Goal: Transaction & Acquisition: Purchase product/service

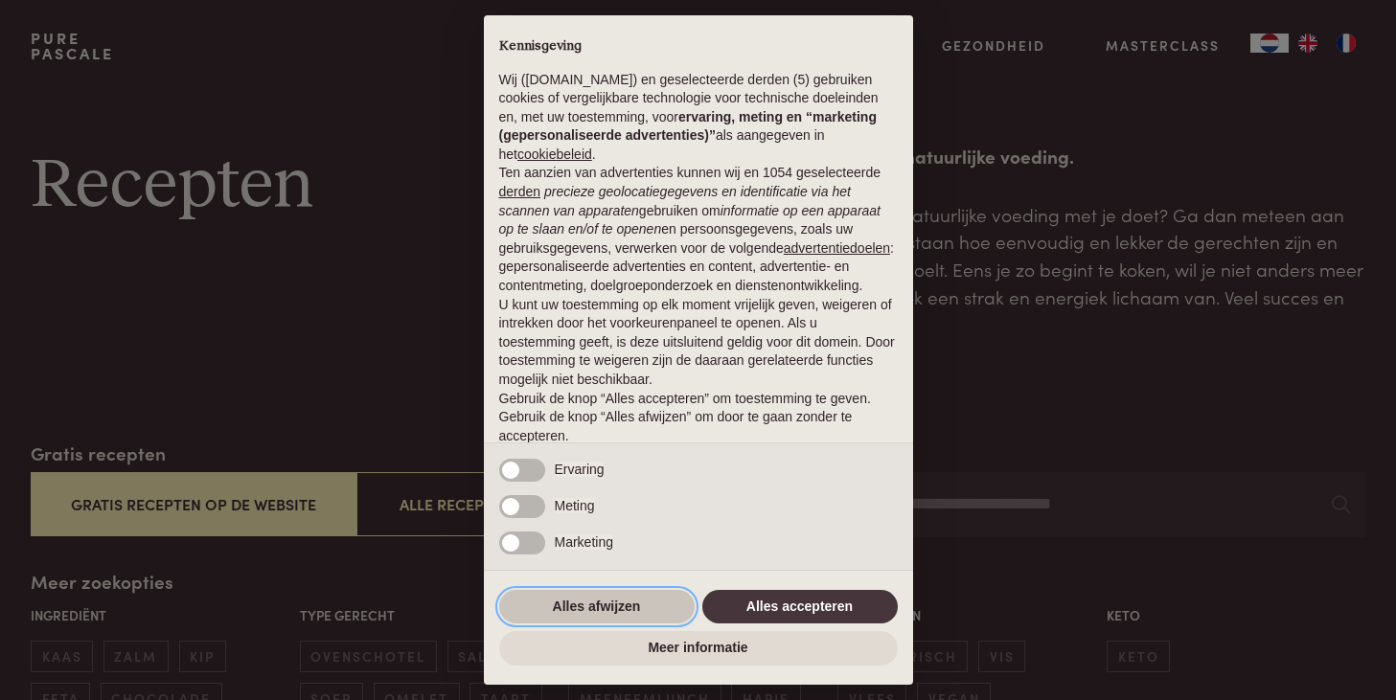
click at [610, 607] on button "Alles afwijzen" at bounding box center [596, 607] width 195 height 34
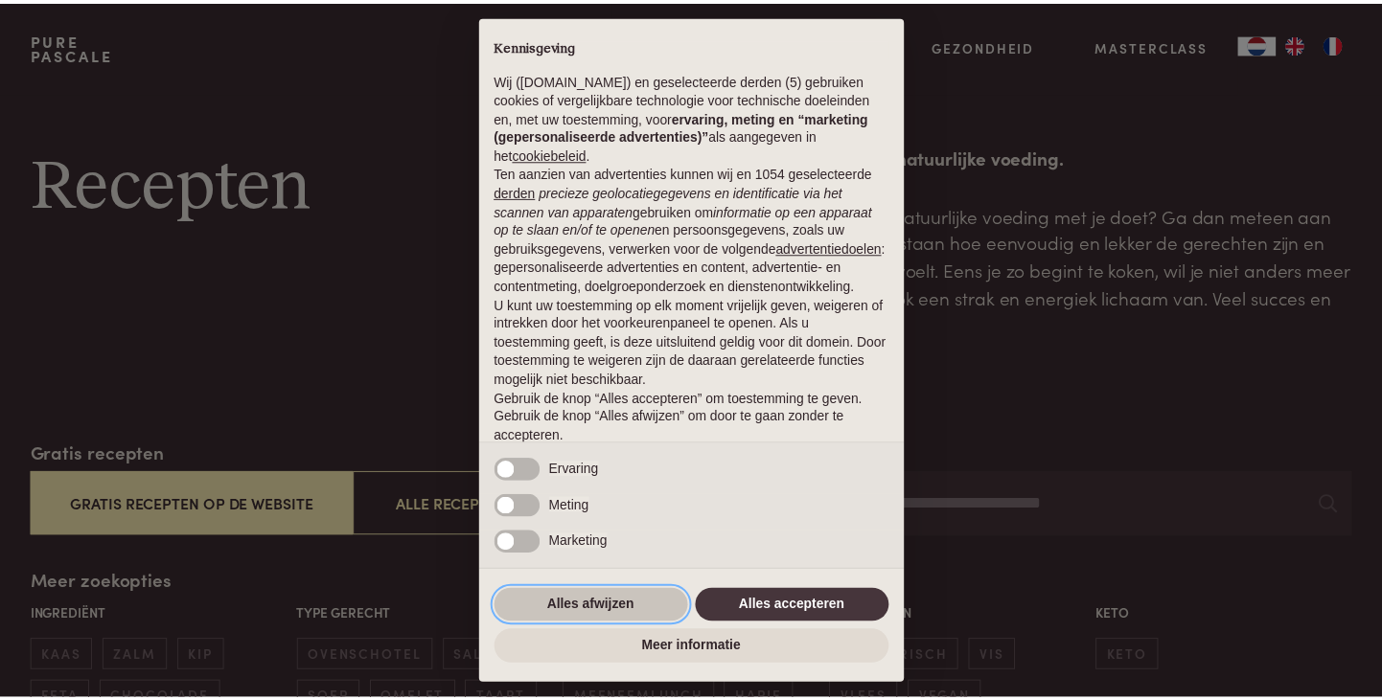
scroll to position [70, 0]
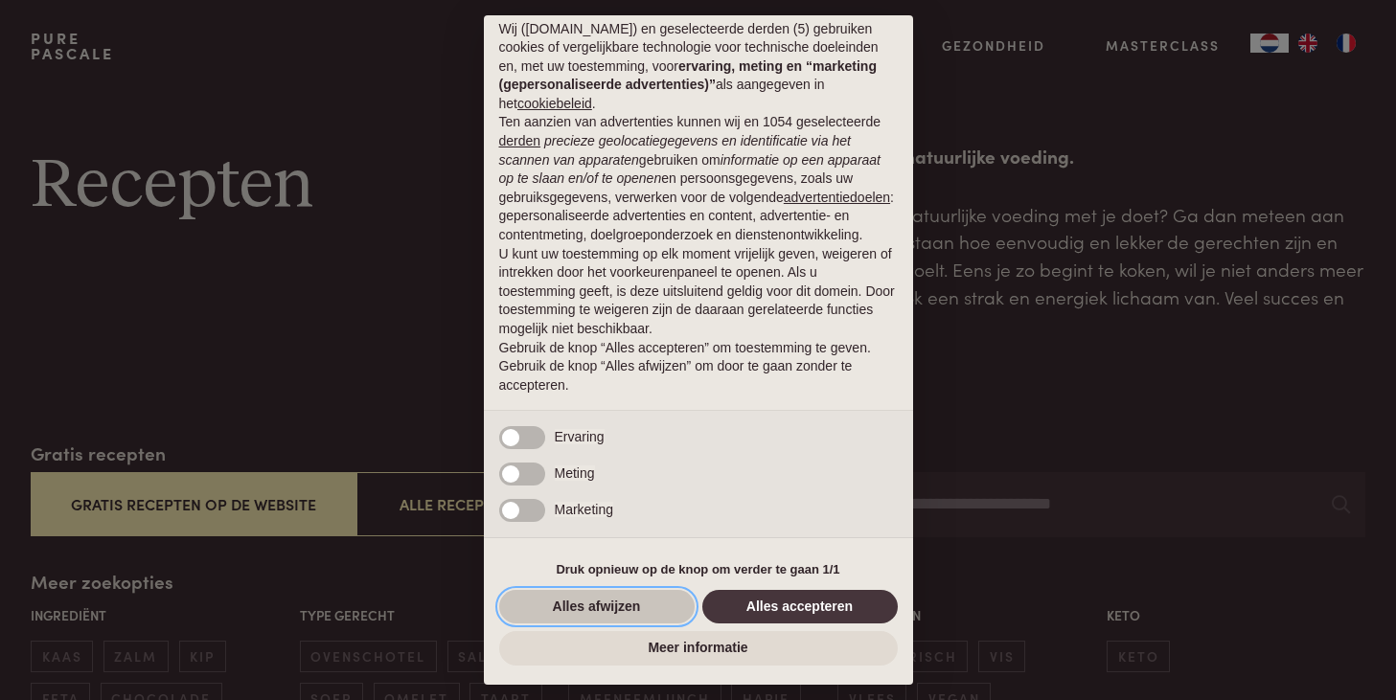
click at [612, 603] on button "Alles afwijzen" at bounding box center [596, 607] width 195 height 34
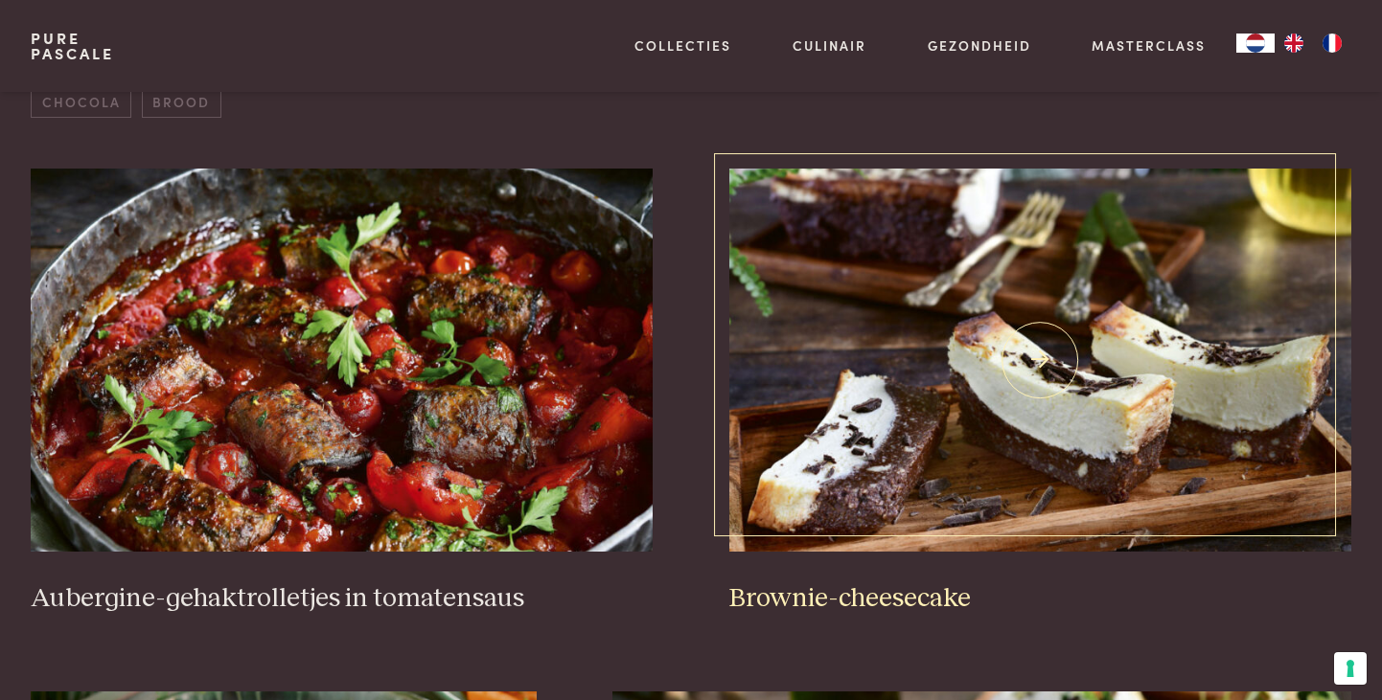
scroll to position [862, 0]
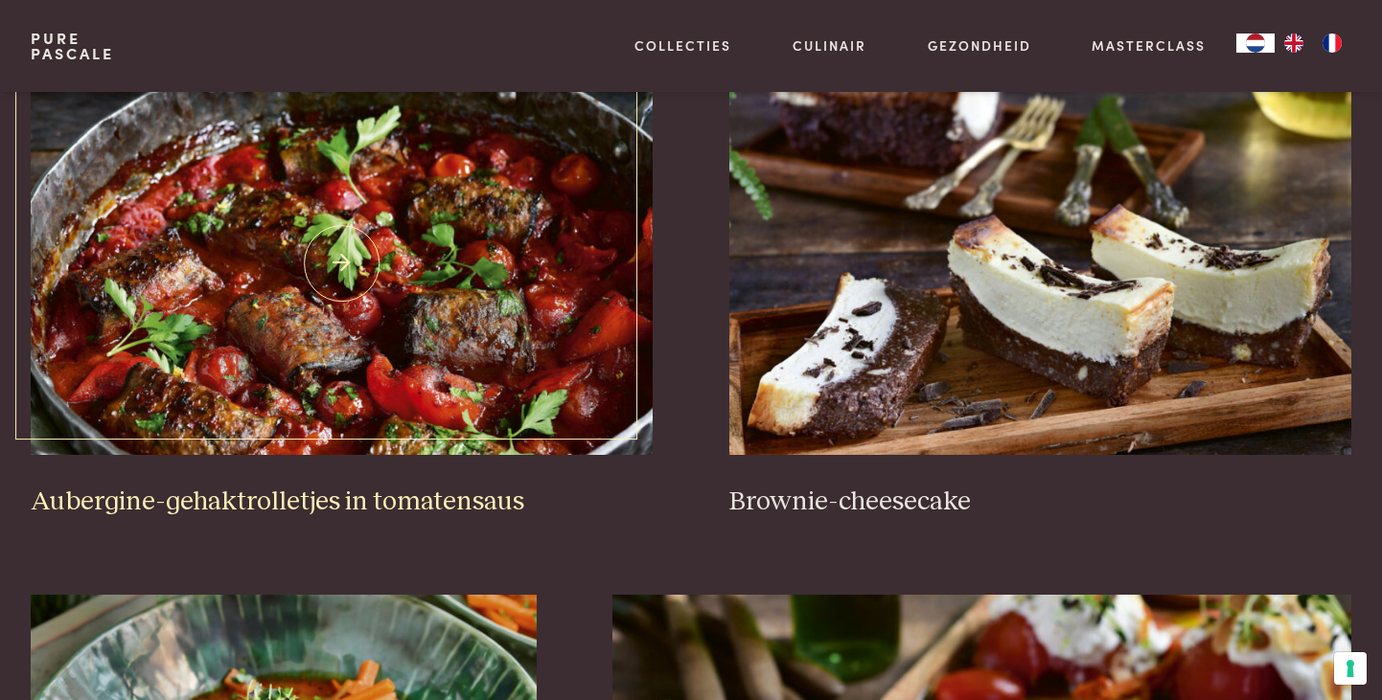
click at [450, 244] on img at bounding box center [342, 263] width 622 height 383
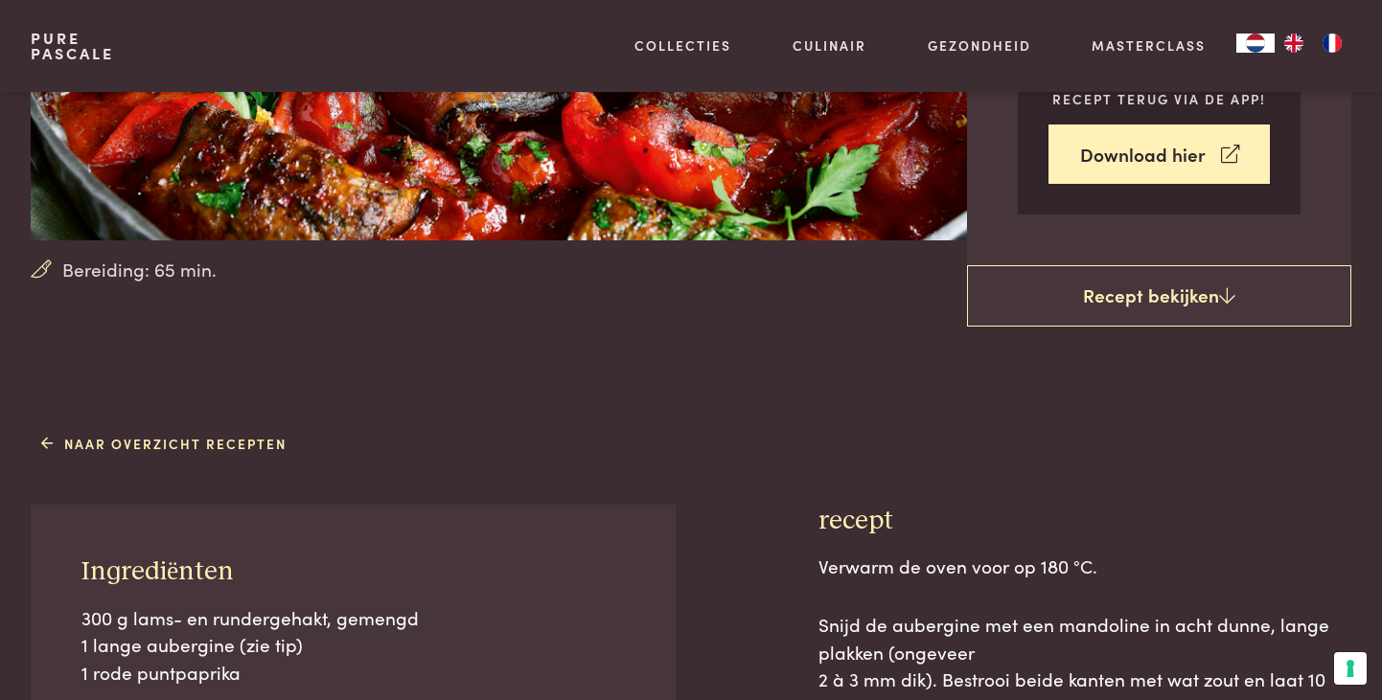
scroll to position [479, 0]
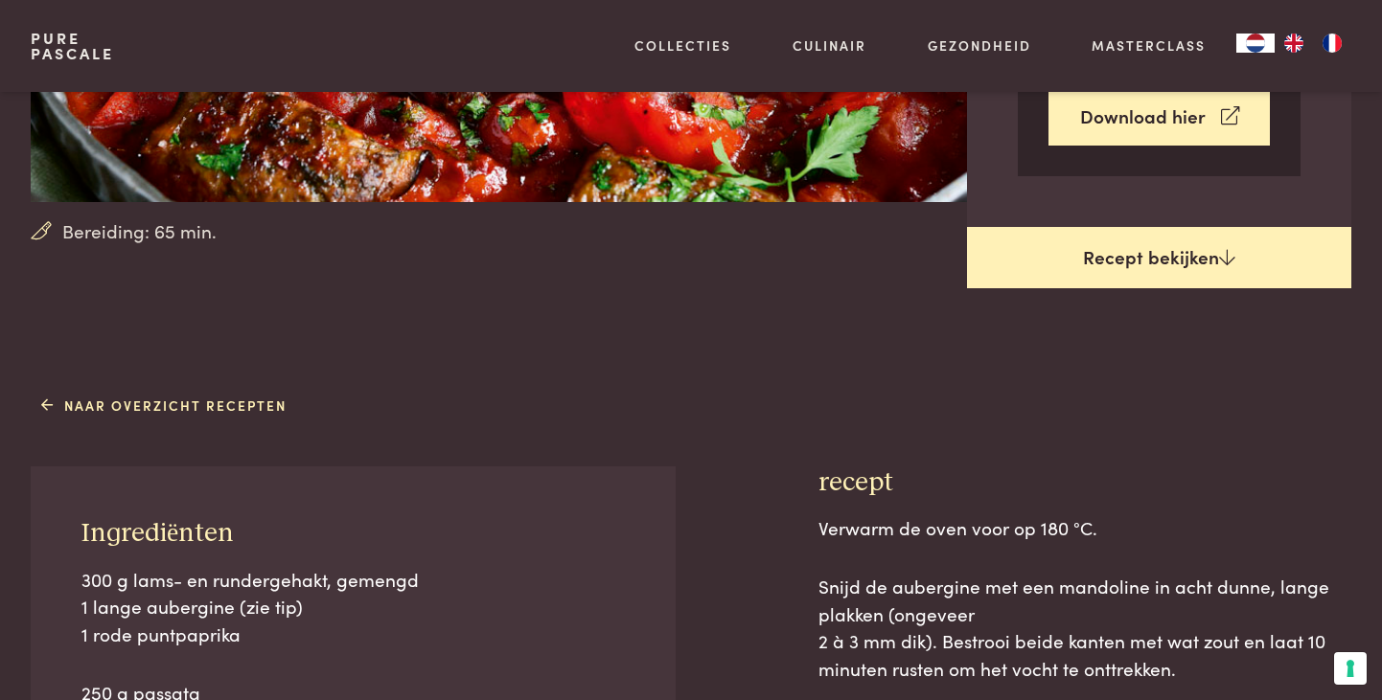
click at [1154, 257] on link "Recept bekijken" at bounding box center [1159, 257] width 384 height 61
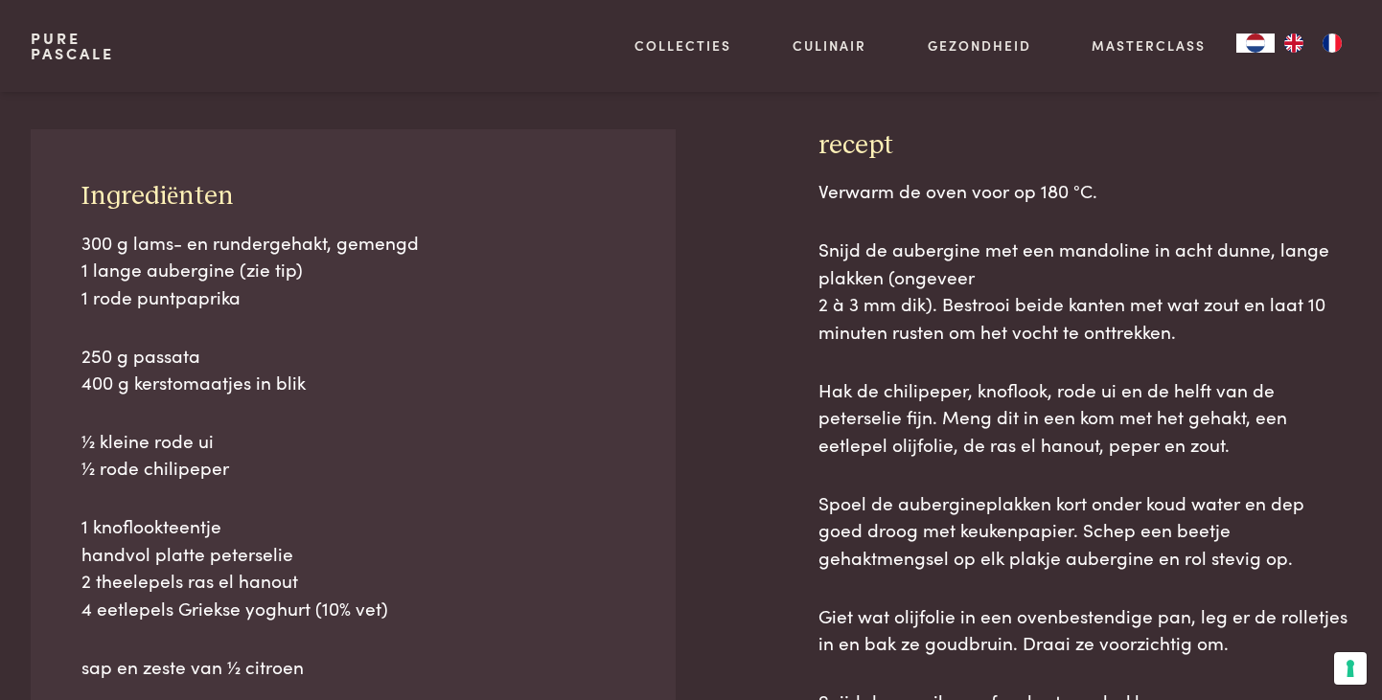
scroll to position [868, 0]
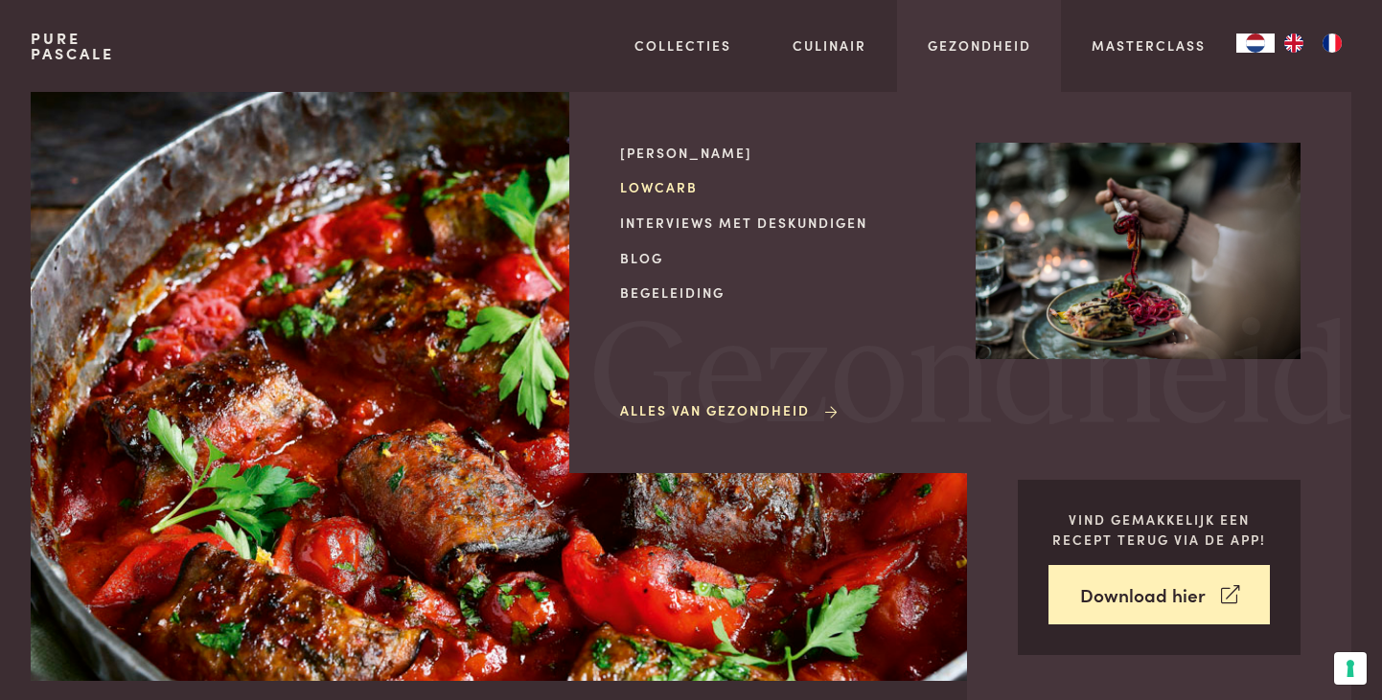
click at [683, 186] on link "Lowcarb" at bounding box center [782, 187] width 325 height 20
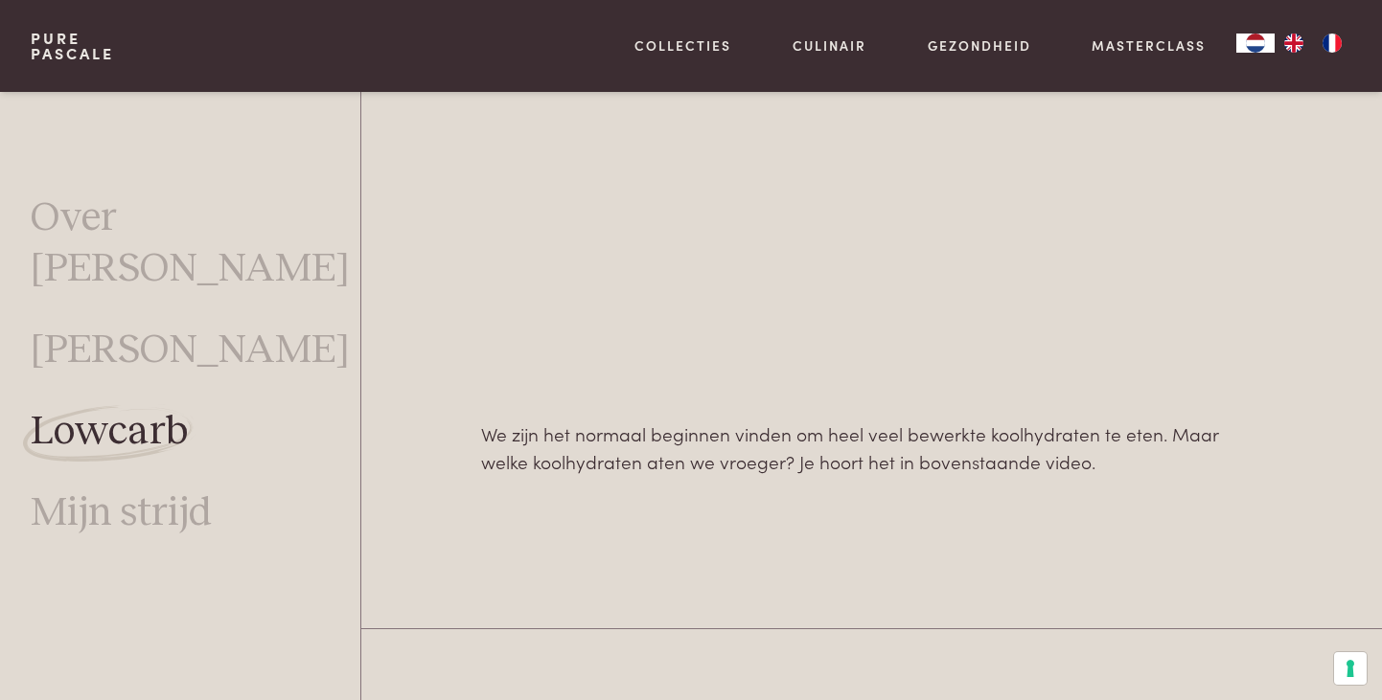
scroll to position [1376, 0]
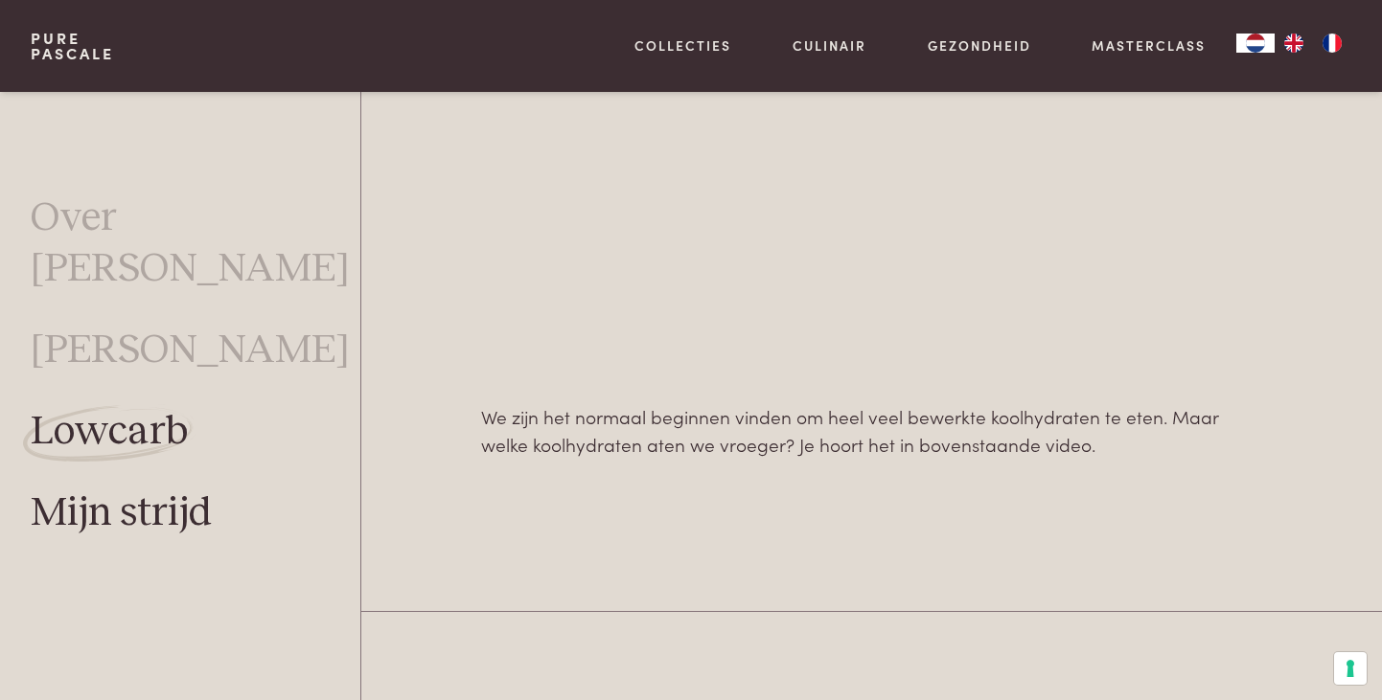
click at [132, 489] on link "Mijn strijd" at bounding box center [121, 514] width 181 height 51
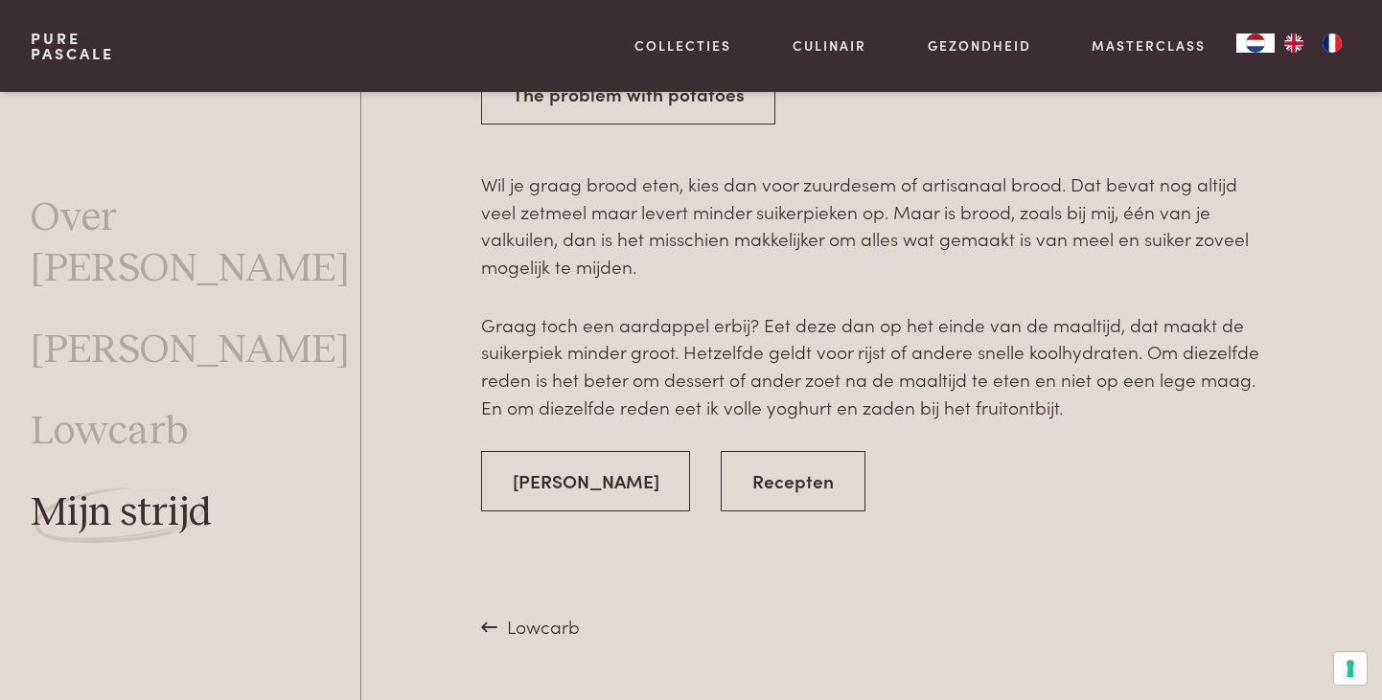
scroll to position [3676, 0]
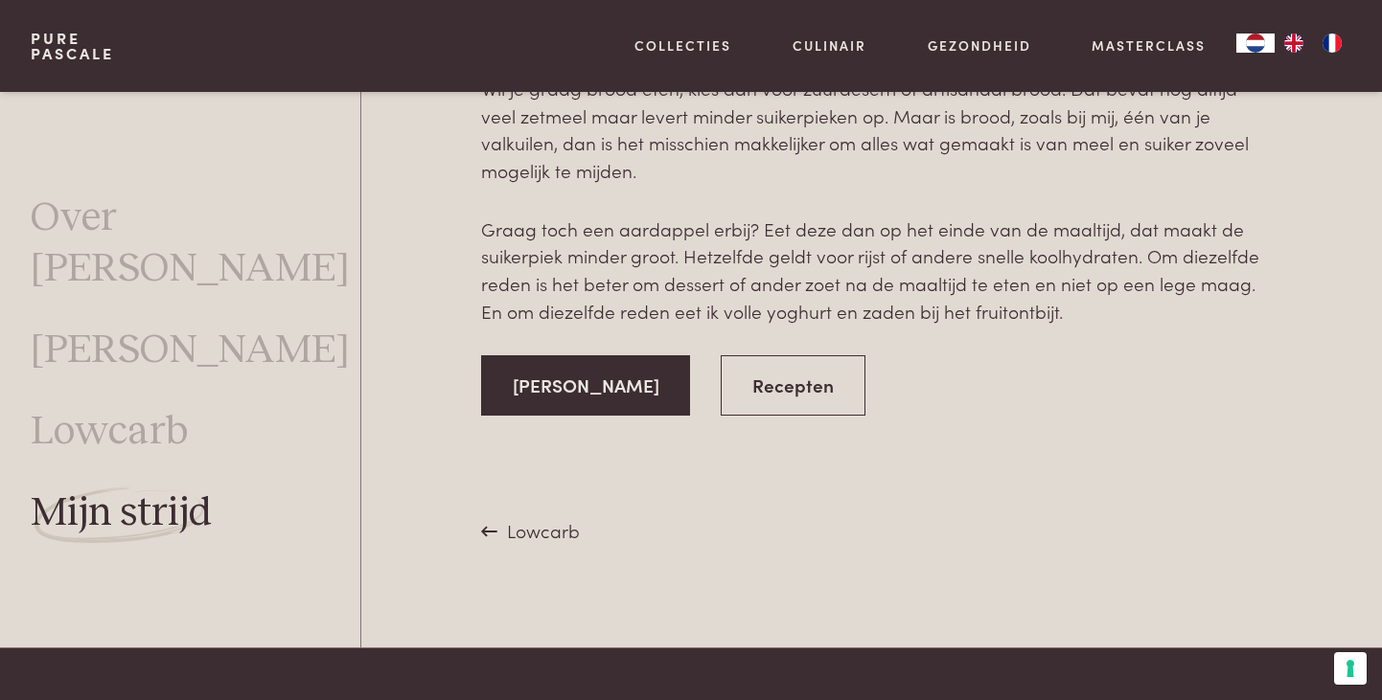
click at [544, 366] on link "[PERSON_NAME]" at bounding box center [586, 385] width 210 height 60
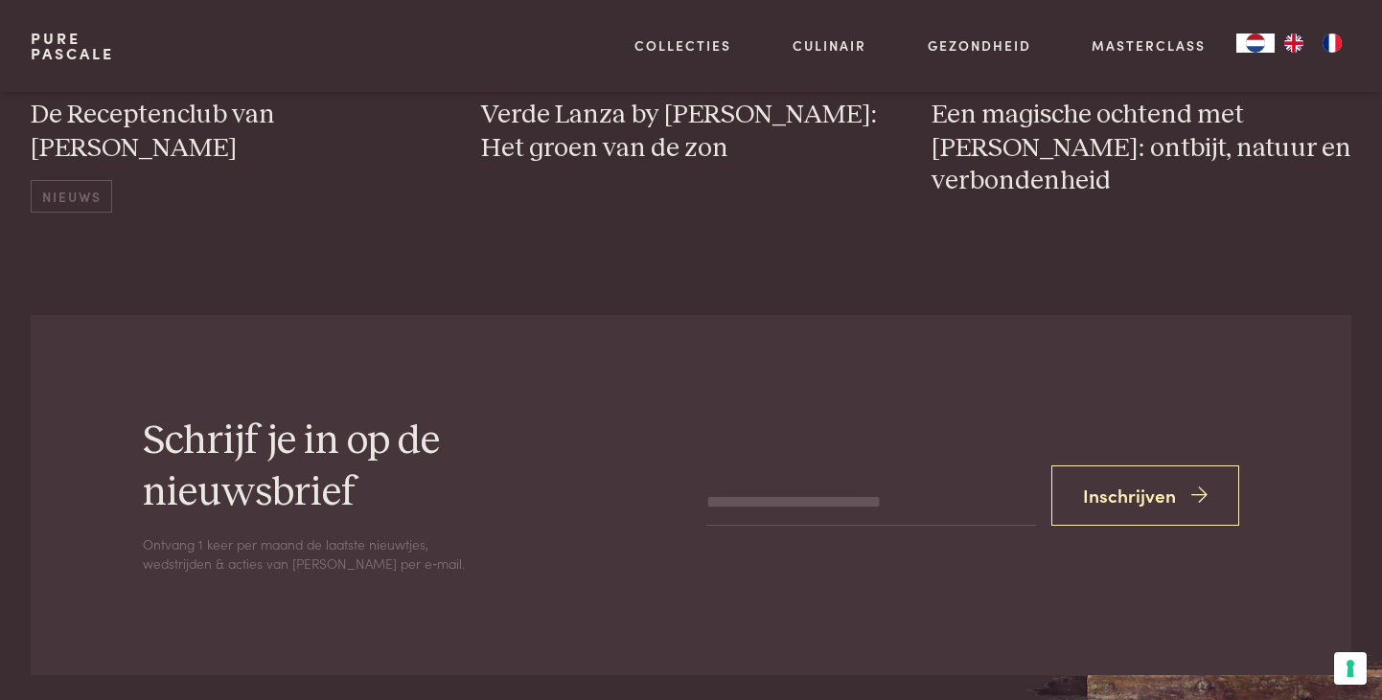
scroll to position [8179, 0]
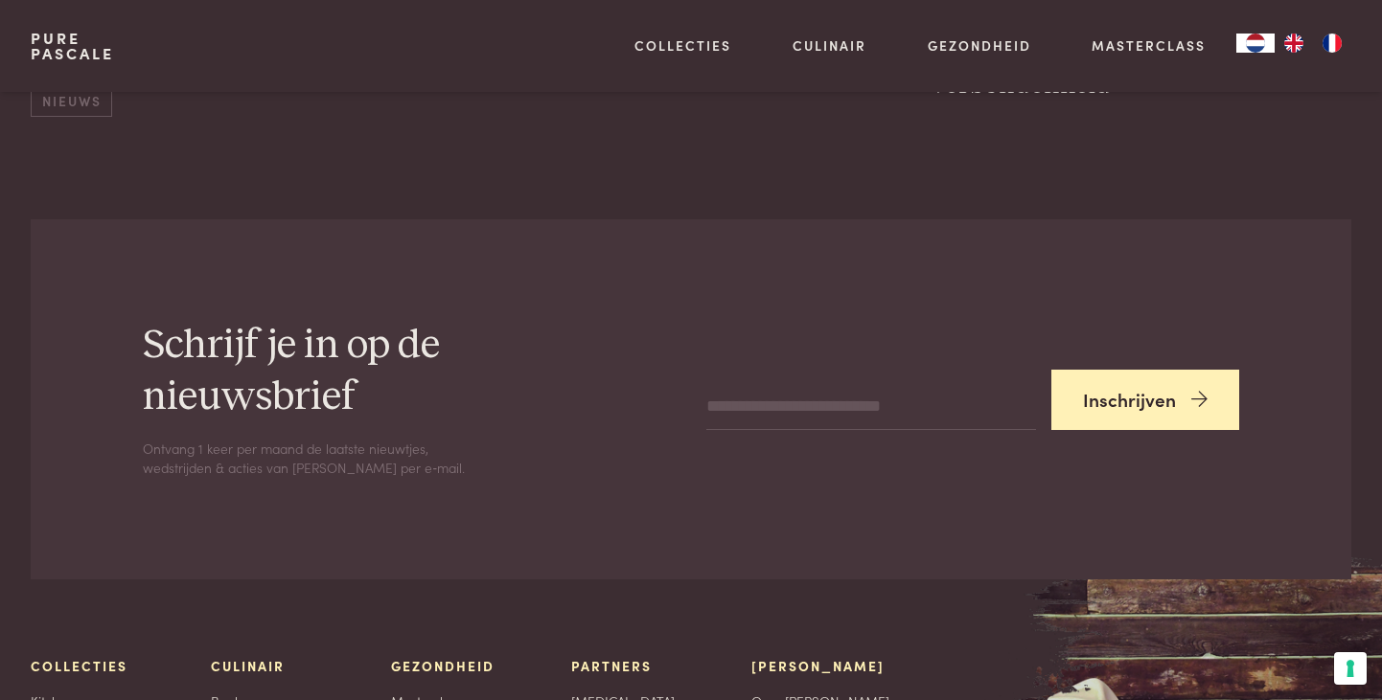
click at [1115, 370] on button "Inschrijven" at bounding box center [1145, 400] width 188 height 60
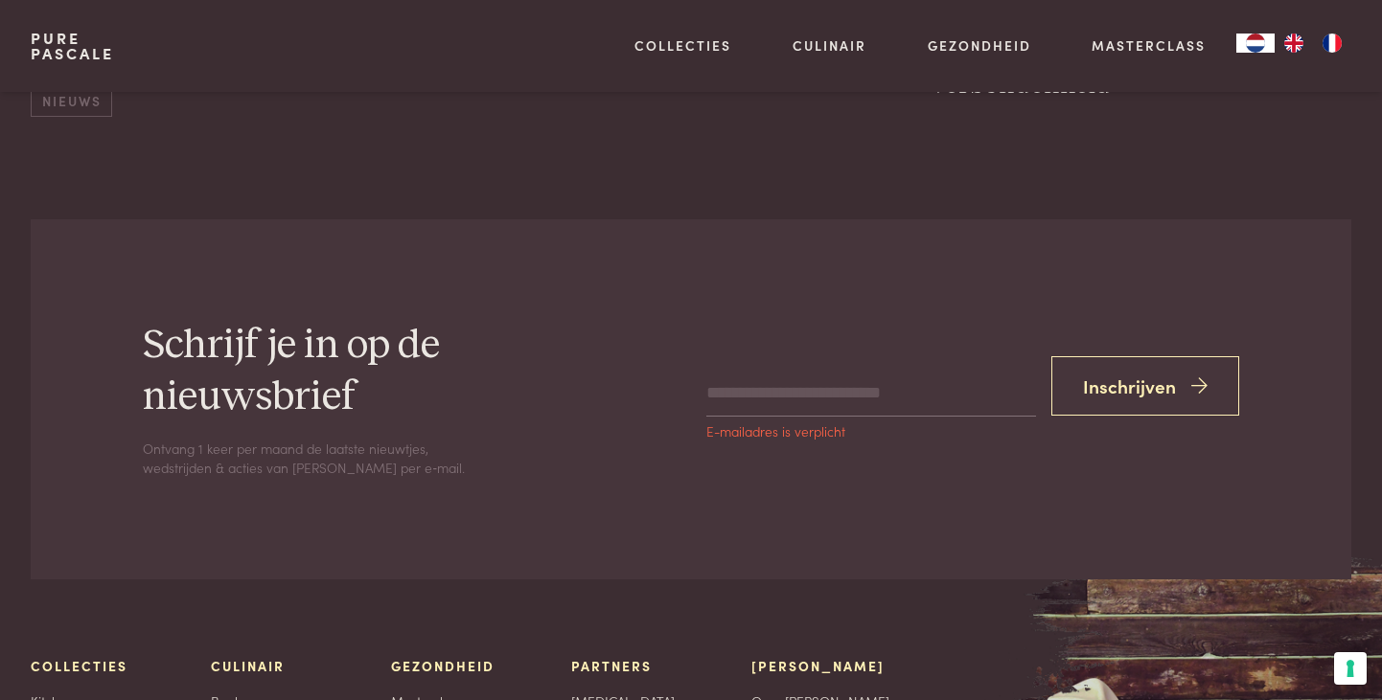
click at [740, 371] on input "email" at bounding box center [871, 394] width 330 height 46
type input "**********"
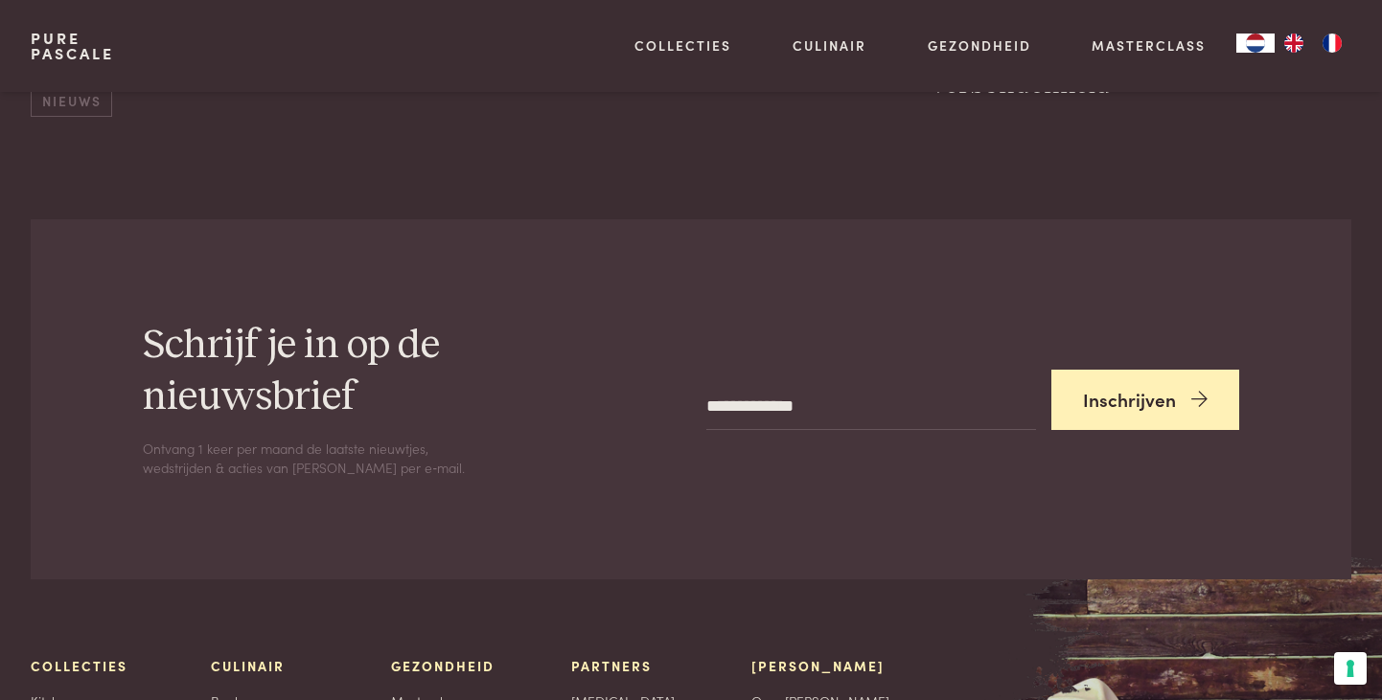
click at [1104, 370] on button "Inschrijven" at bounding box center [1145, 400] width 188 height 60
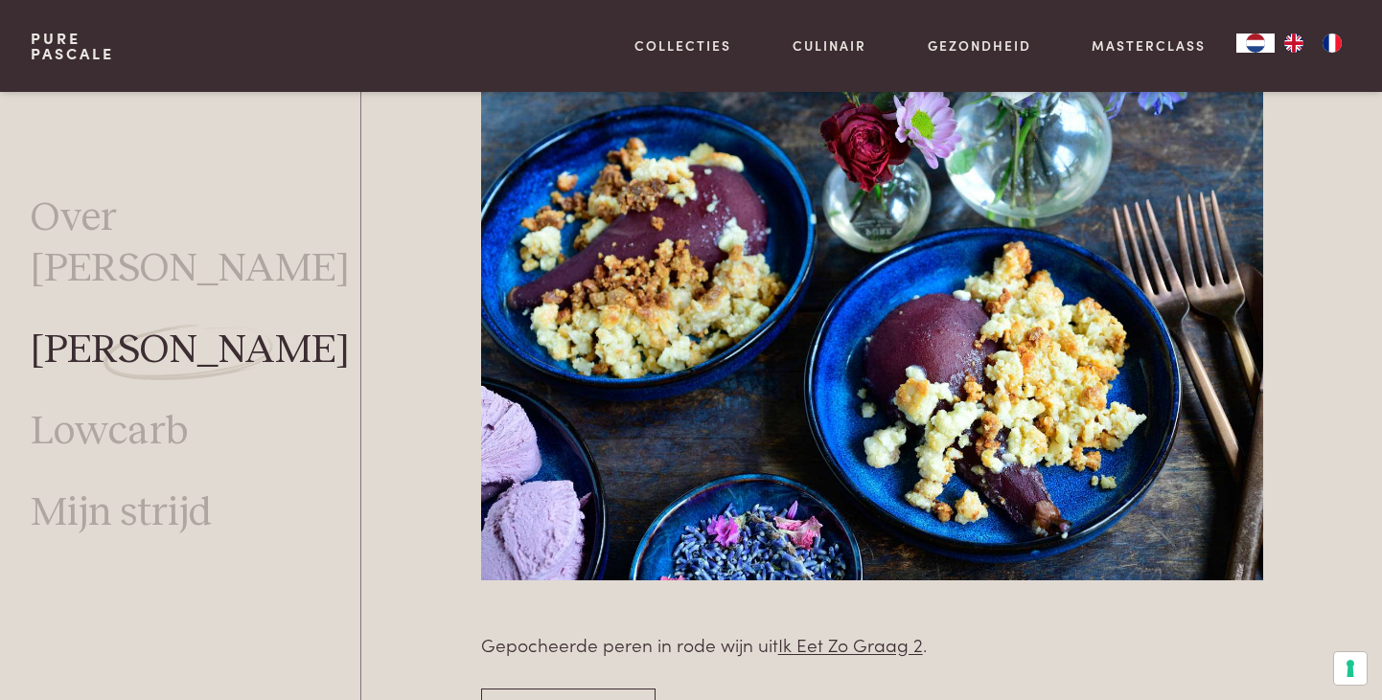
scroll to position [5880, 0]
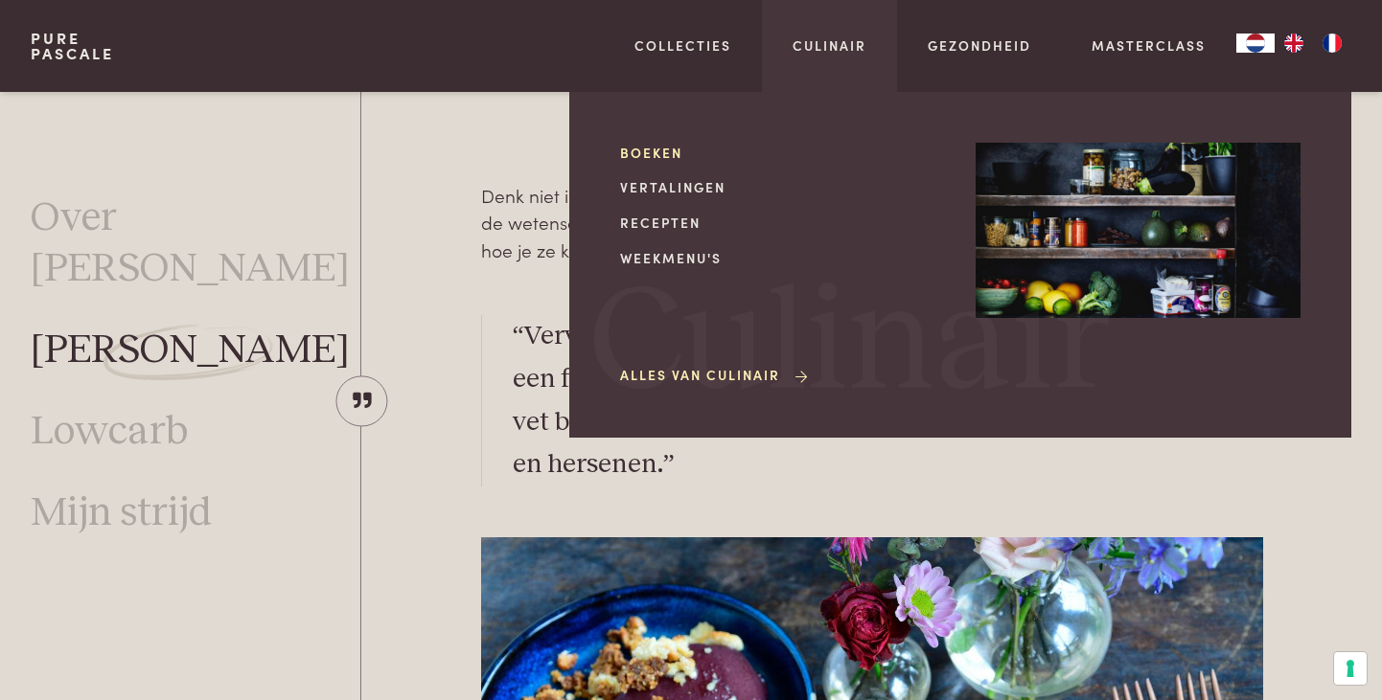
click at [646, 149] on link "Boeken" at bounding box center [782, 153] width 325 height 20
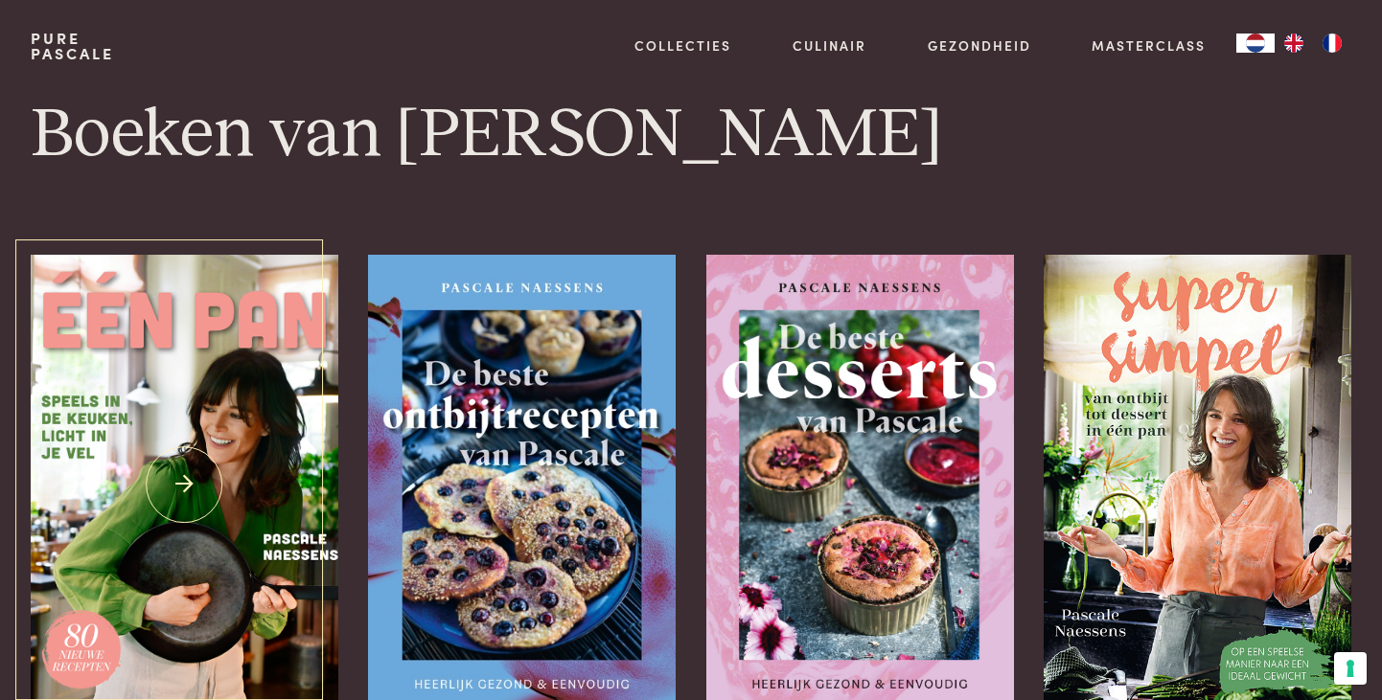
click at [199, 365] on img at bounding box center [185, 485] width 308 height 461
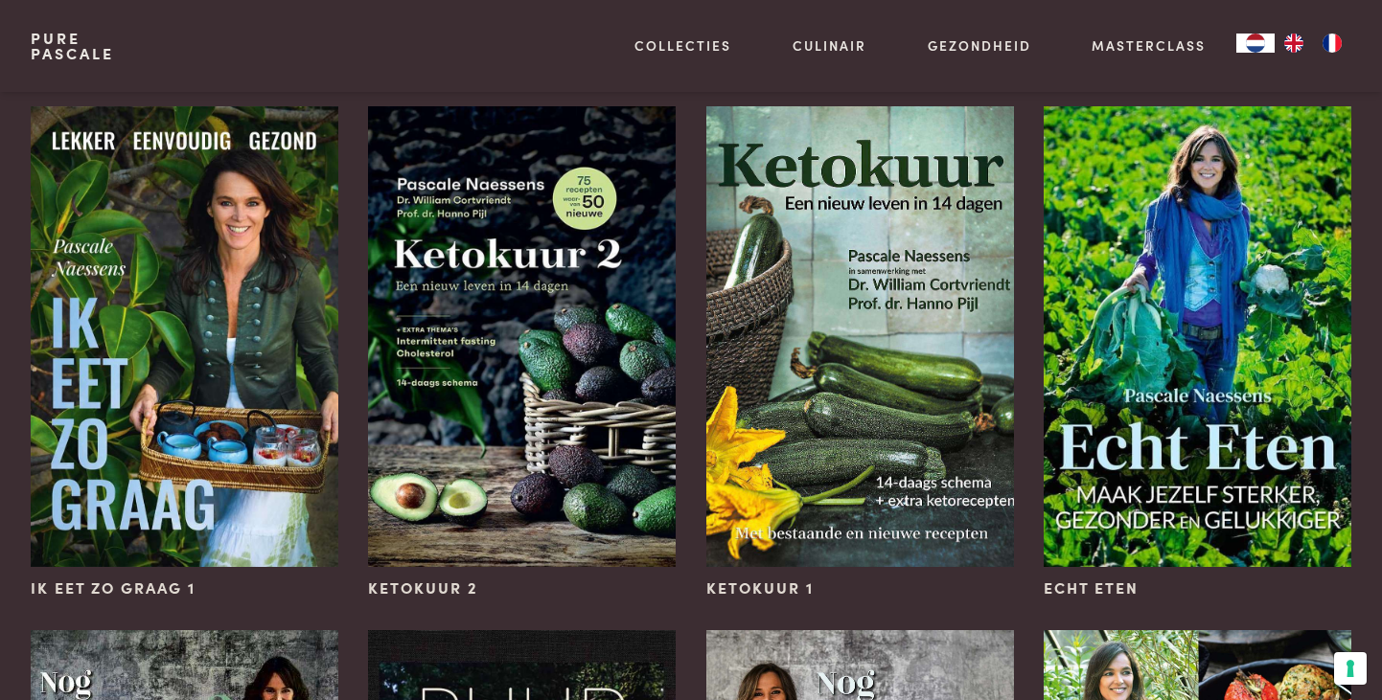
scroll to position [1246, 0]
